Goal: Task Accomplishment & Management: Use online tool/utility

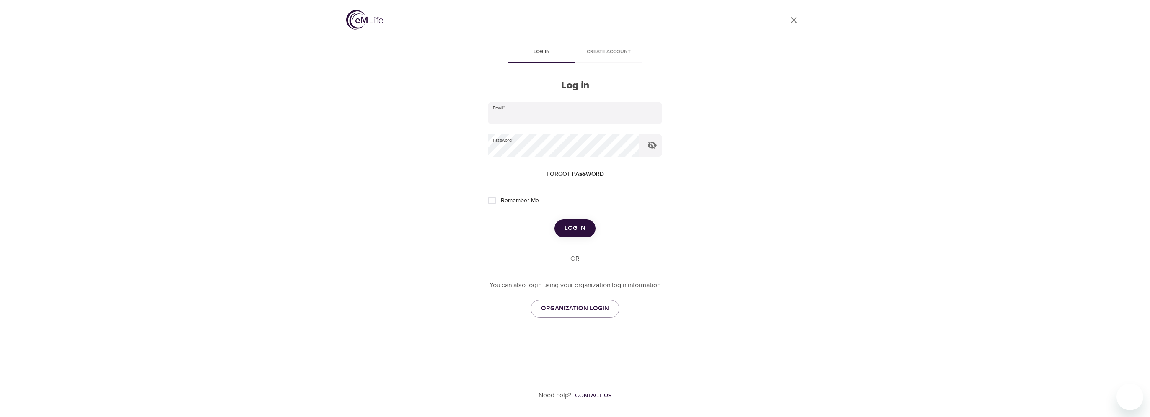
type input "vincent.oriente@wwt.com"
click at [576, 226] on span "Log in" at bounding box center [575, 228] width 21 height 11
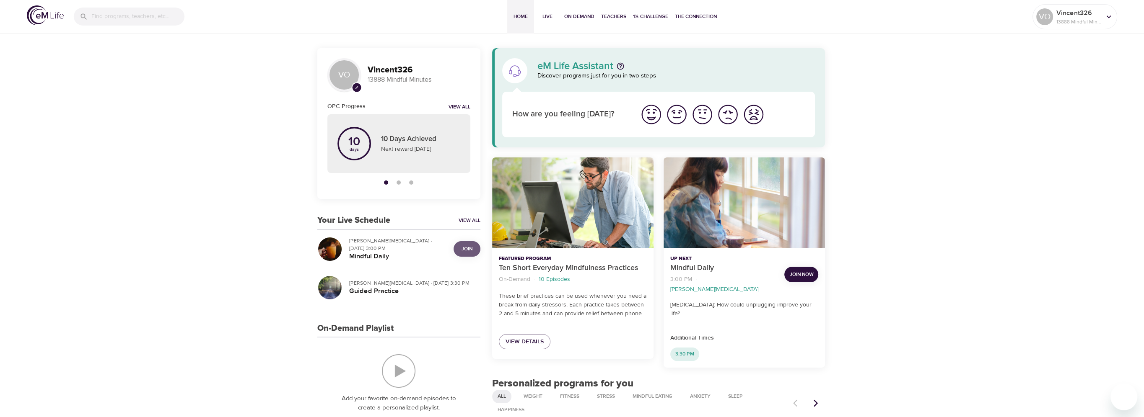
click at [466, 249] on span "Join" at bounding box center [466, 249] width 11 height 9
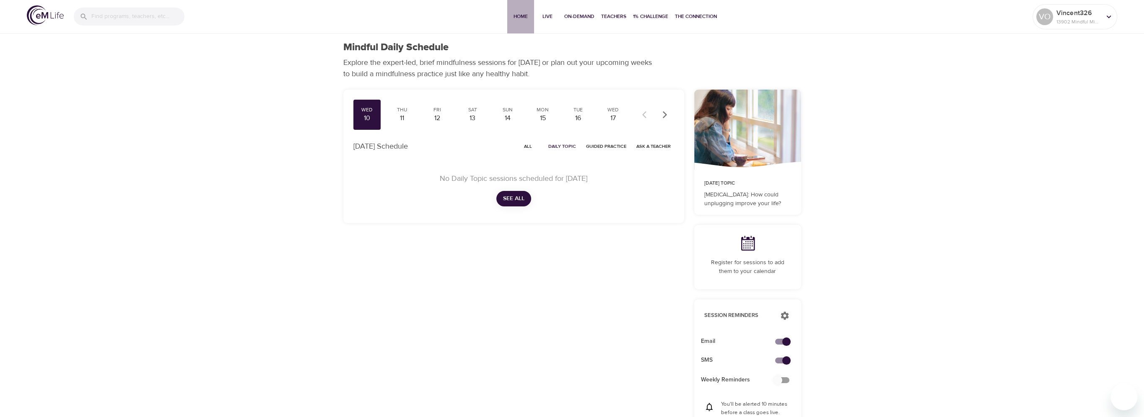
click at [525, 16] on span "Home" at bounding box center [521, 16] width 20 height 9
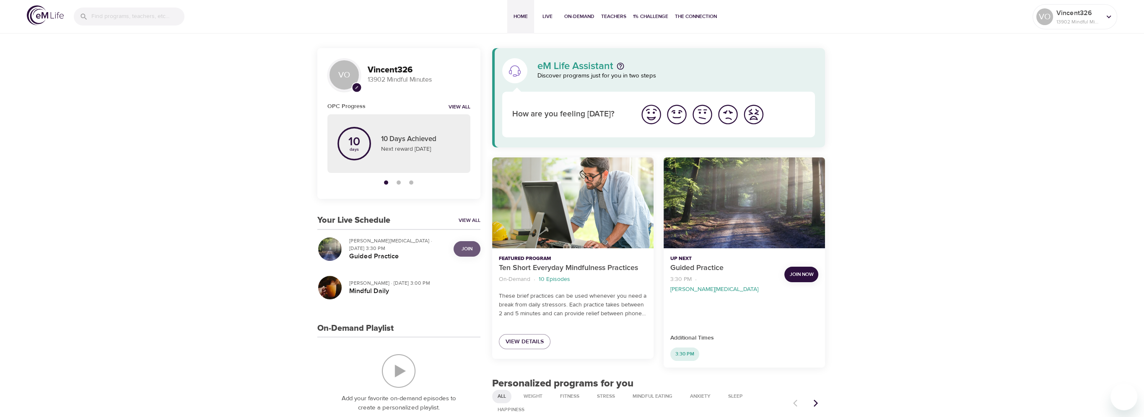
click at [468, 248] on span "Join" at bounding box center [466, 249] width 11 height 9
